Goal: Complete application form

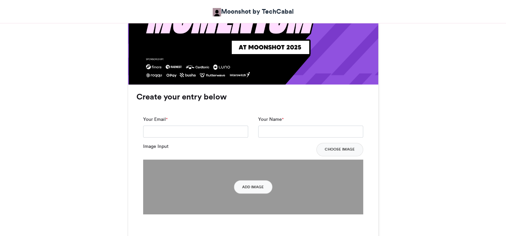
scroll to position [440, 0]
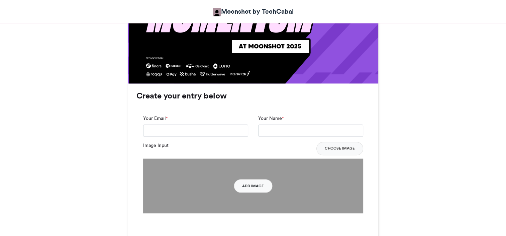
click at [256, 181] on button "Add Image" at bounding box center [253, 186] width 38 height 13
click at [256, 182] on button "Add Image" at bounding box center [253, 186] width 38 height 13
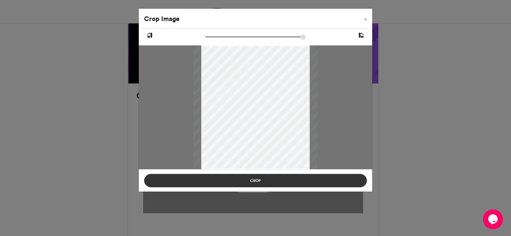
click at [278, 177] on button "Crop" at bounding box center [255, 180] width 223 height 13
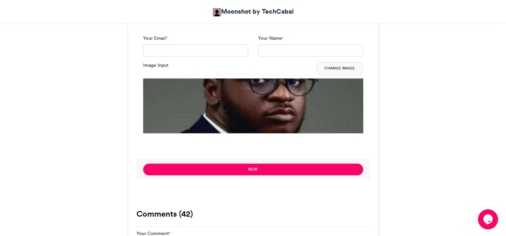
scroll to position [521, 0]
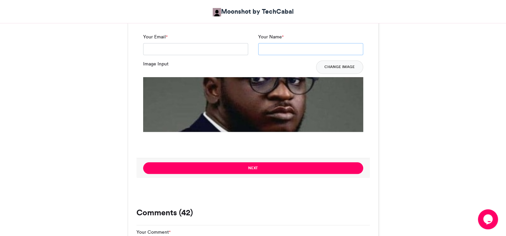
drag, startPoint x: 304, startPoint y: 50, endPoint x: 296, endPoint y: 52, distance: 7.9
drag, startPoint x: 296, startPoint y: 52, endPoint x: 290, endPoint y: 50, distance: 6.7
click at [290, 50] on input "Your Name *" at bounding box center [310, 49] width 105 height 12
type input "**********"
click at [221, 49] on input "Your Email *" at bounding box center [195, 49] width 105 height 12
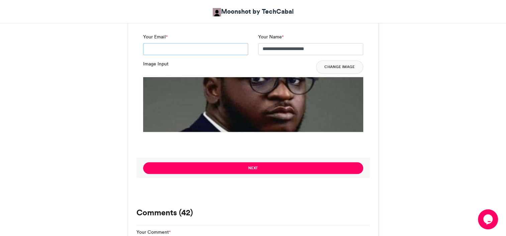
type input "**********"
click at [261, 160] on div "Next" at bounding box center [252, 168] width 233 height 20
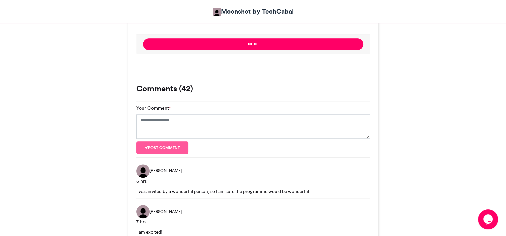
scroll to position [646, 0]
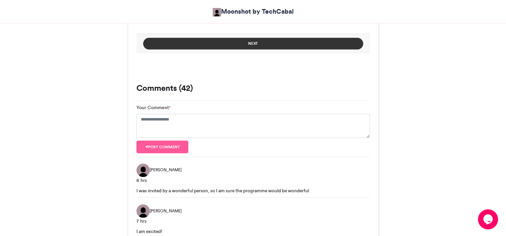
click at [298, 45] on button "Next" at bounding box center [253, 44] width 220 height 12
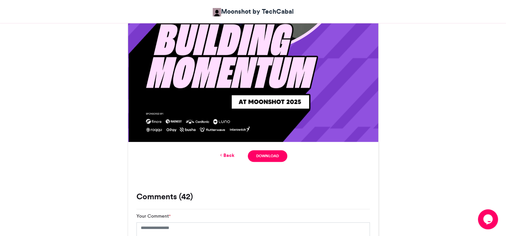
scroll to position [384, 0]
